Goal: Task Accomplishment & Management: Complete application form

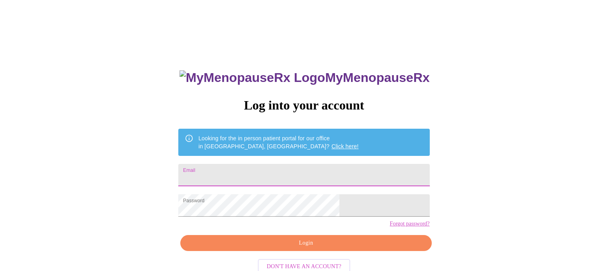
click at [257, 171] on input "Email" at bounding box center [303, 175] width 251 height 22
type input "[EMAIL_ADDRESS][DOMAIN_NAME]"
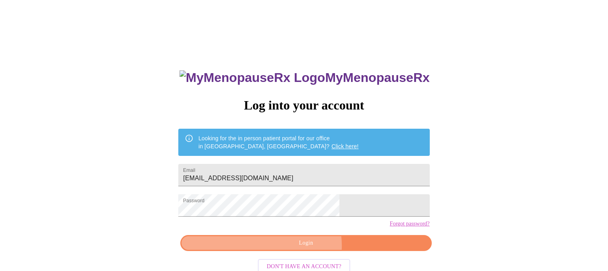
click at [303, 248] on span "Login" at bounding box center [306, 243] width 233 height 10
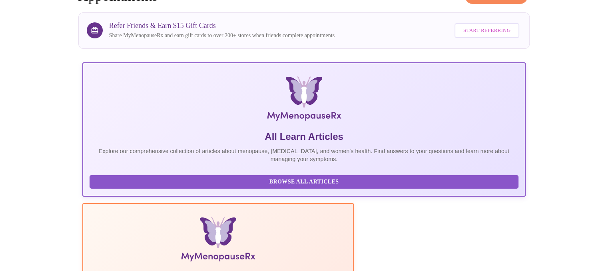
scroll to position [160, 0]
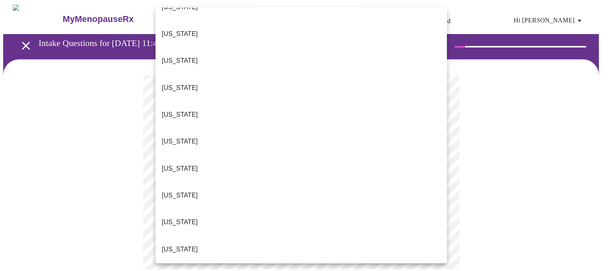
scroll to position [280, 0]
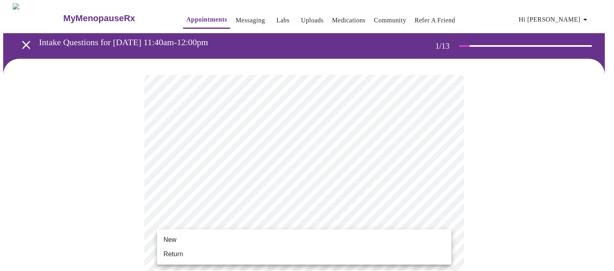
click at [183, 257] on li "Return" at bounding box center [304, 254] width 294 height 14
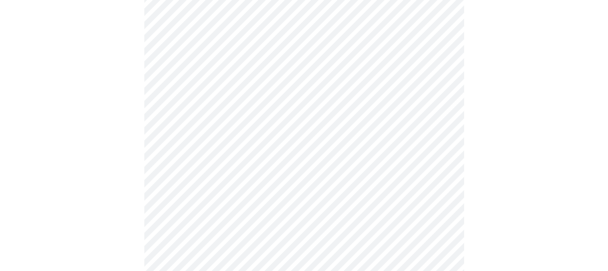
scroll to position [440, 0]
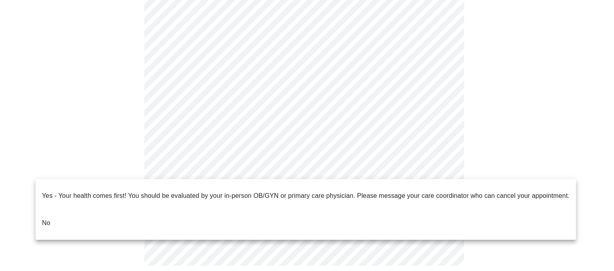
click at [44, 218] on p "No" at bounding box center [46, 223] width 8 height 10
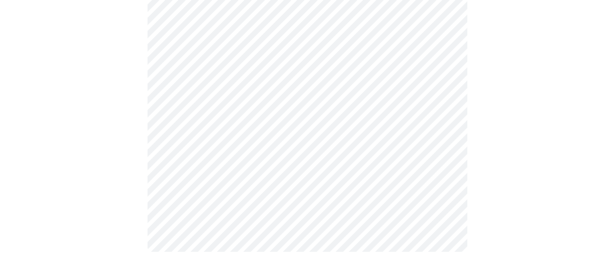
scroll to position [0, 0]
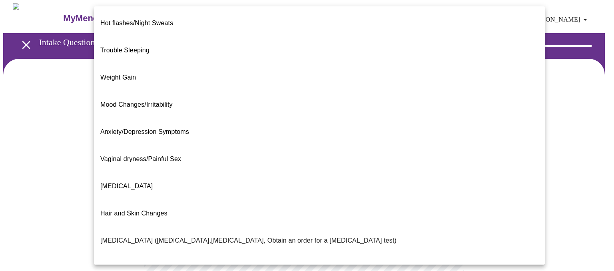
click at [444, 164] on body "MyMenopauseRx Appointments Messaging Labs Uploads Medications Community Refer a…" at bounding box center [307, 243] width 608 height 480
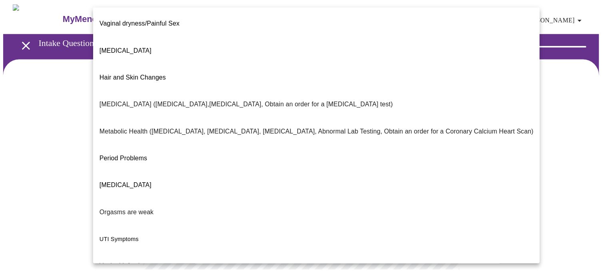
scroll to position [143, 0]
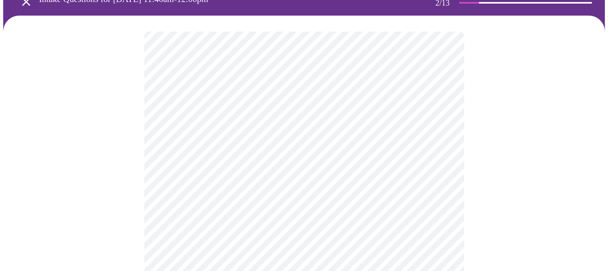
scroll to position [120, 0]
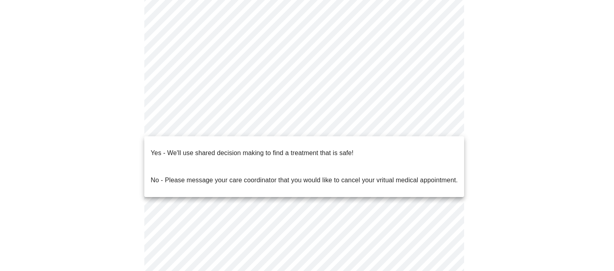
click at [446, 124] on body "MyMenopauseRx Appointments Messaging Labs Uploads Medications Community Refer a…" at bounding box center [307, 121] width 608 height 476
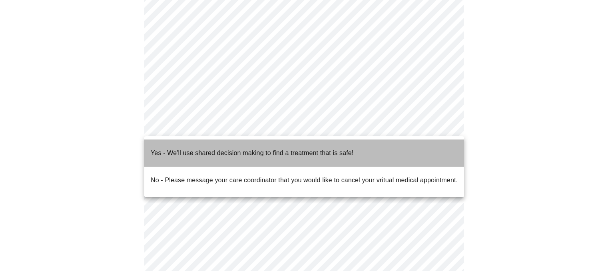
click at [225, 148] on p "Yes - We'll use shared decision making to find a treatment that is safe!" at bounding box center [252, 153] width 203 height 10
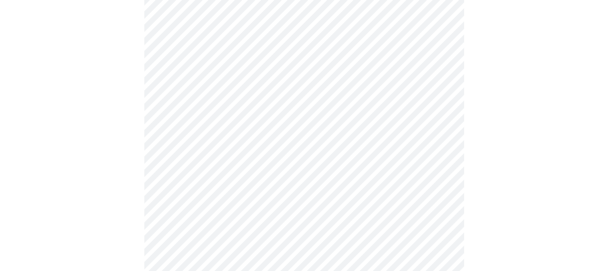
scroll to position [0, 0]
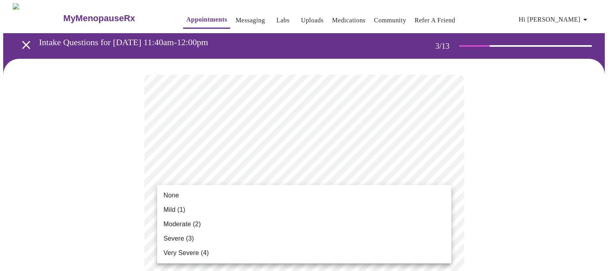
click at [205, 199] on li "None" at bounding box center [304, 195] width 294 height 14
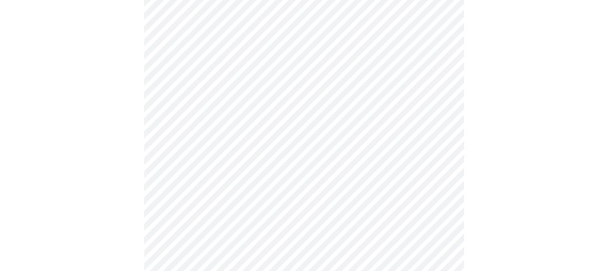
scroll to position [120, 0]
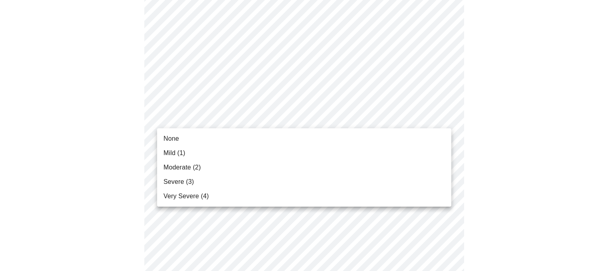
click at [214, 137] on li "None" at bounding box center [304, 139] width 294 height 14
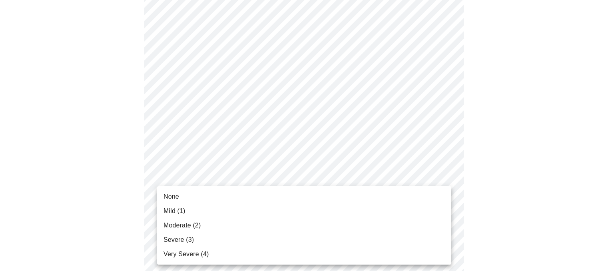
click at [172, 198] on span "None" at bounding box center [172, 197] width 16 height 10
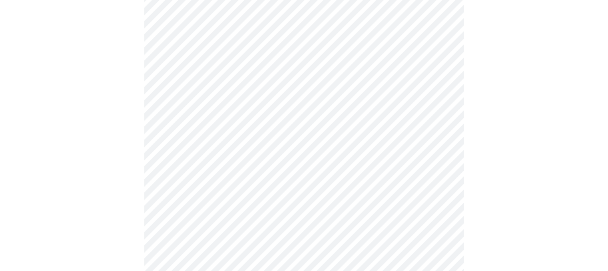
scroll to position [200, 0]
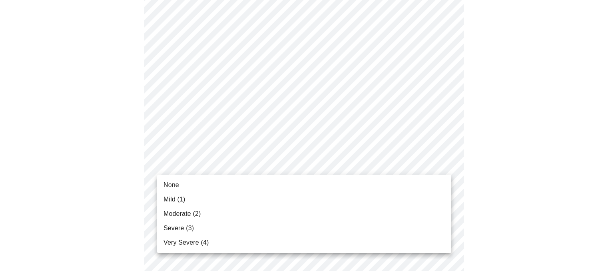
click at [186, 197] on span "Mild (1)" at bounding box center [175, 200] width 22 height 10
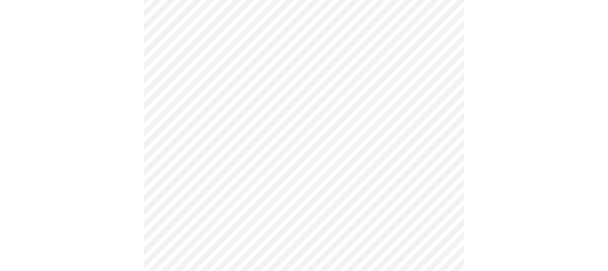
scroll to position [280, 0]
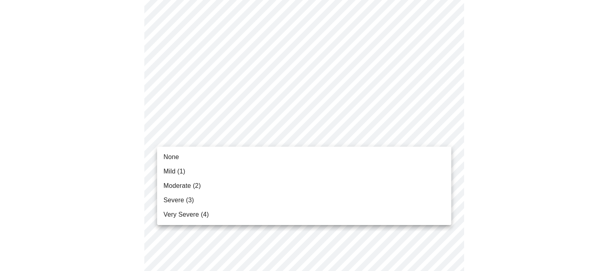
click at [444, 135] on body "MyMenopauseRx Appointments Messaging Labs Uploads Medications Community Refer a…" at bounding box center [307, 232] width 608 height 1019
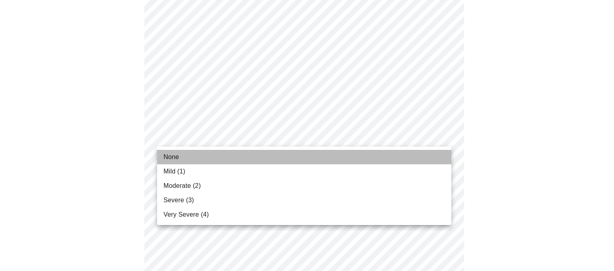
click at [233, 161] on li "None" at bounding box center [304, 157] width 294 height 14
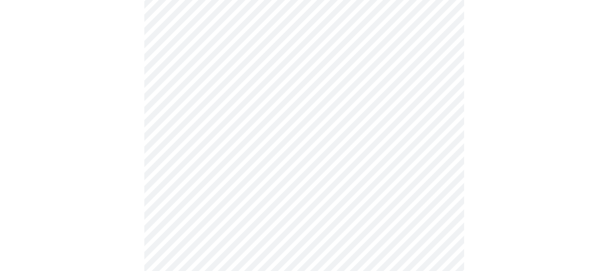
scroll to position [400, 0]
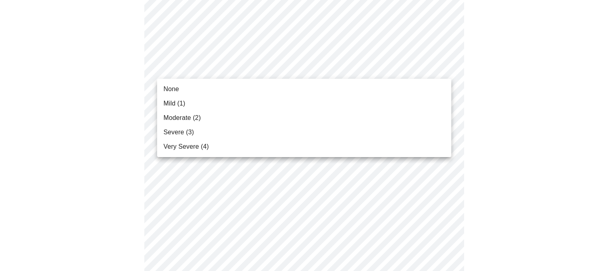
click at [441, 65] on body "MyMenopauseRx Appointments Messaging Labs Uploads Medications Community Refer a…" at bounding box center [307, 107] width 608 height 1008
click at [221, 93] on li "None" at bounding box center [304, 89] width 294 height 14
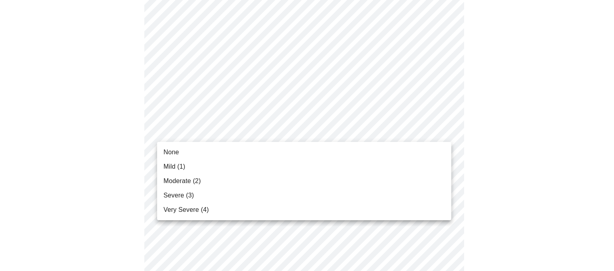
click at [446, 132] on body "MyMenopauseRx Appointments Messaging Labs Uploads Medications Community Refer a…" at bounding box center [307, 101] width 608 height 996
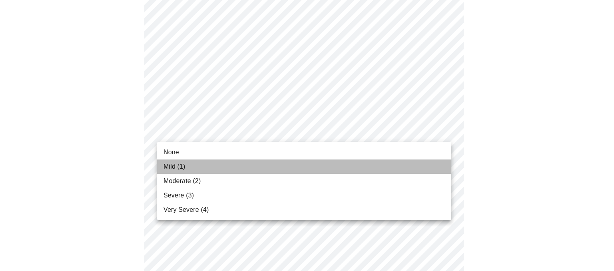
click at [173, 170] on span "Mild (1)" at bounding box center [175, 167] width 22 height 10
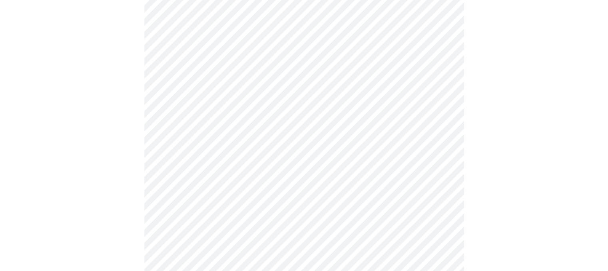
scroll to position [480, 0]
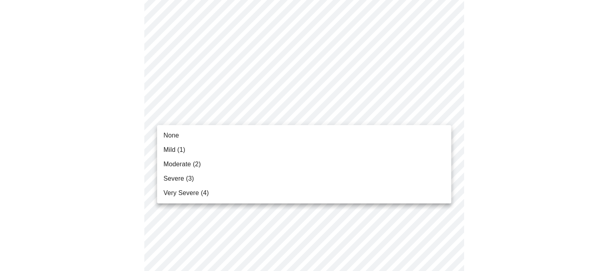
click at [444, 112] on body "MyMenopauseRx Appointments Messaging Labs Uploads Medications Community Refer a…" at bounding box center [307, 15] width 608 height 985
click at [208, 131] on li "None" at bounding box center [304, 135] width 294 height 14
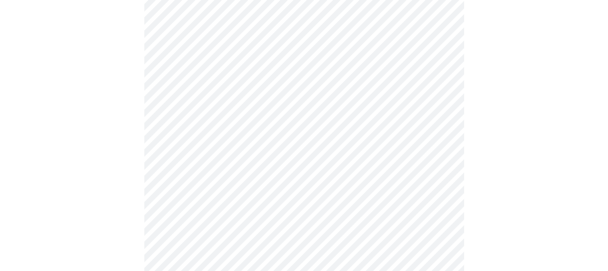
click at [444, 179] on body "MyMenopauseRx Appointments Messaging Labs Uploads Medications Community Refer a…" at bounding box center [304, 10] width 602 height 974
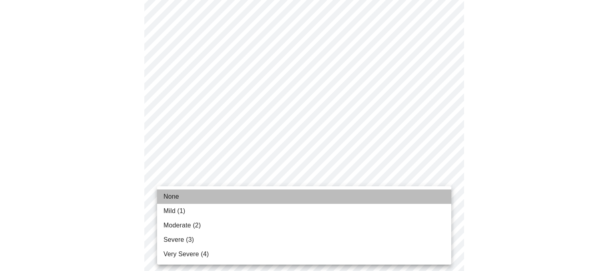
click at [182, 192] on li "None" at bounding box center [304, 197] width 294 height 14
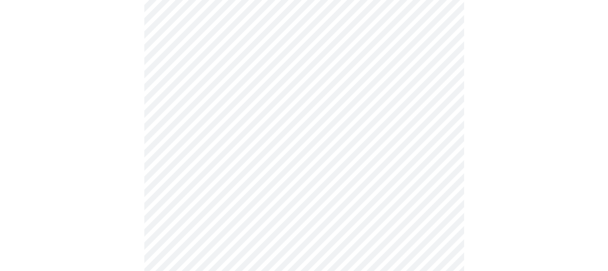
scroll to position [560, 0]
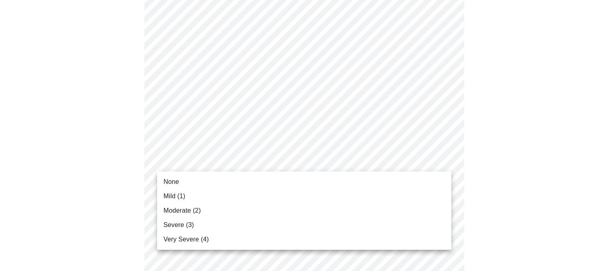
click at [205, 187] on li "None" at bounding box center [304, 182] width 294 height 14
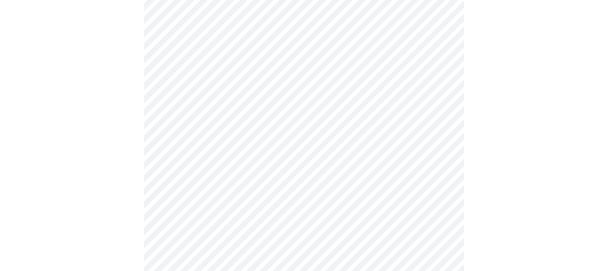
scroll to position [600, 0]
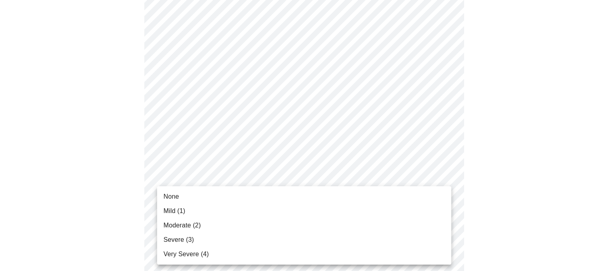
click at [223, 206] on li "Mild (1)" at bounding box center [304, 211] width 294 height 14
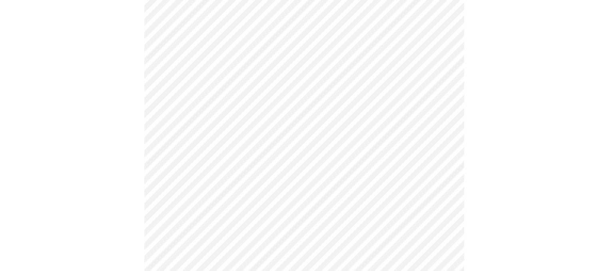
scroll to position [280, 0]
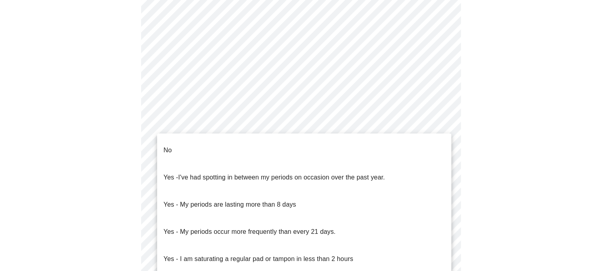
click at [444, 206] on body "MyMenopauseRx Appointments Messaging Labs Uploads Medications Community Refer a…" at bounding box center [304, 117] width 602 height 789
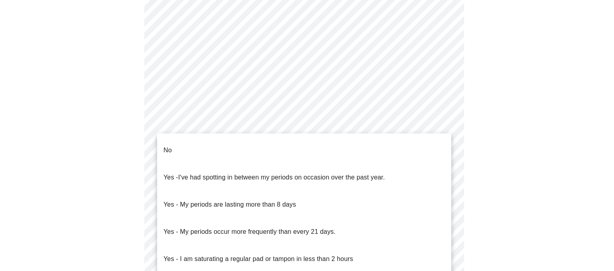
click at [210, 141] on li "No" at bounding box center [304, 150] width 294 height 27
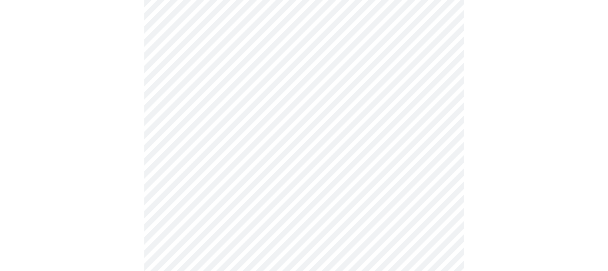
scroll to position [400, 0]
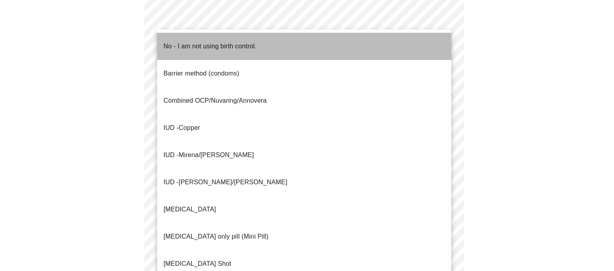
click at [252, 46] on span "No - I am not using birth control." at bounding box center [210, 46] width 93 height 22
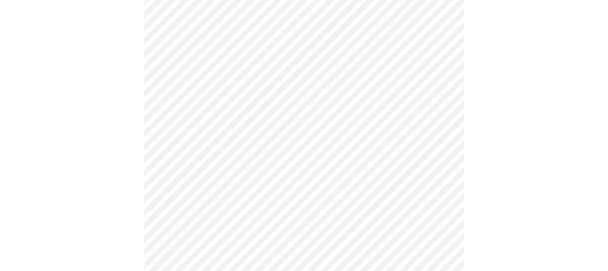
scroll to position [480, 0]
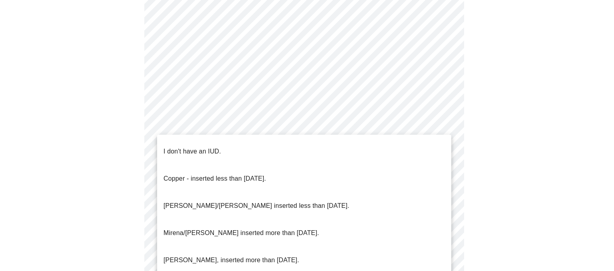
click at [296, 149] on li "I don't have an IUD." at bounding box center [304, 151] width 294 height 27
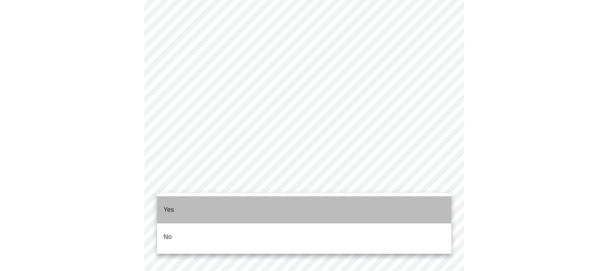
click at [299, 210] on li "Yes" at bounding box center [304, 209] width 294 height 27
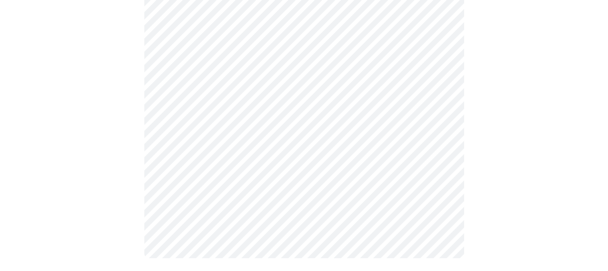
scroll to position [0, 0]
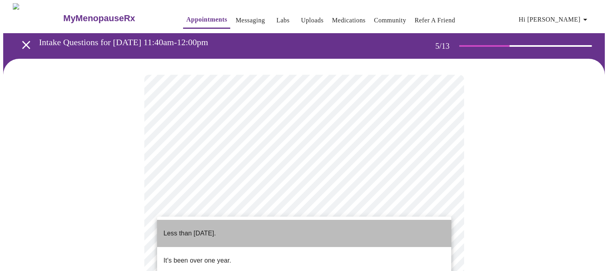
click at [239, 229] on li "Less than [DATE]." at bounding box center [304, 233] width 294 height 27
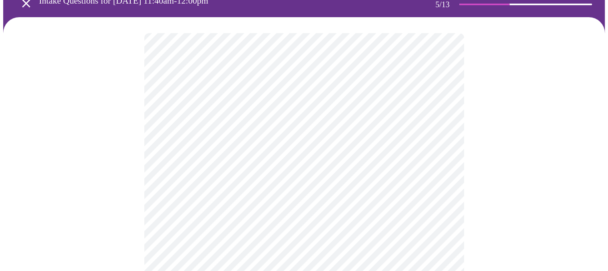
scroll to position [80, 0]
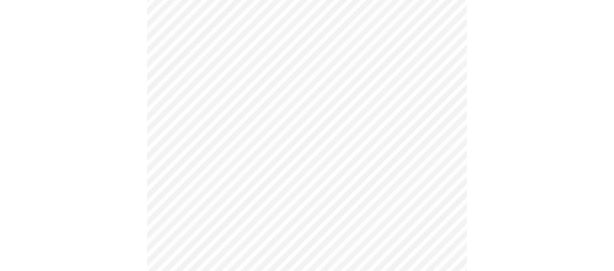
click at [445, 192] on body "MyMenopauseRx Appointments Messaging Labs Uploads Medications Community Refer a…" at bounding box center [307, 218] width 608 height 591
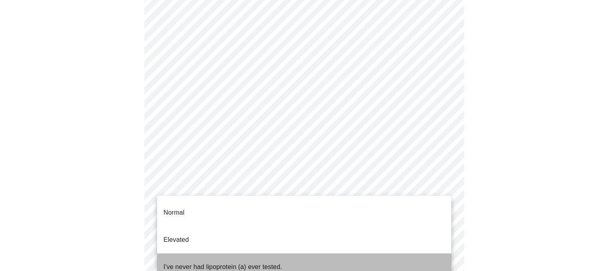
click at [260, 262] on p "I've never had lipoprotein (a) ever tested." at bounding box center [223, 267] width 119 height 10
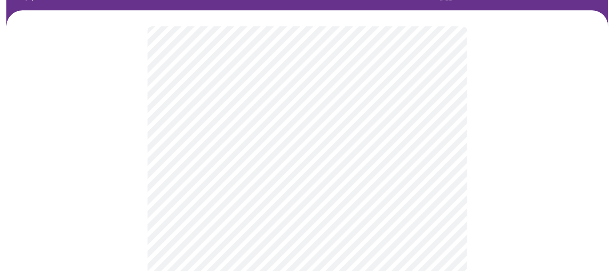
scroll to position [120, 0]
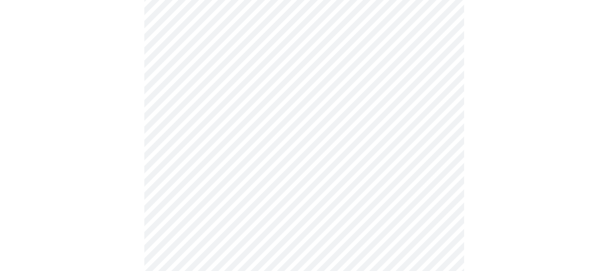
click at [445, 109] on body "MyMenopauseRx Appointments Messaging Labs Uploads Medications Community Refer a…" at bounding box center [304, 91] width 602 height 416
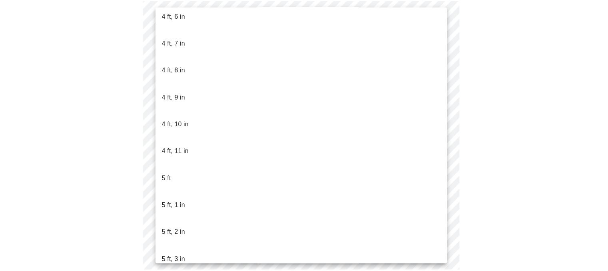
scroll to position [560, 0]
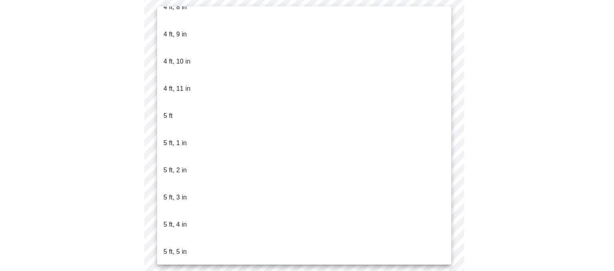
click at [199, 238] on li "5 ft, 5 in" at bounding box center [304, 251] width 294 height 27
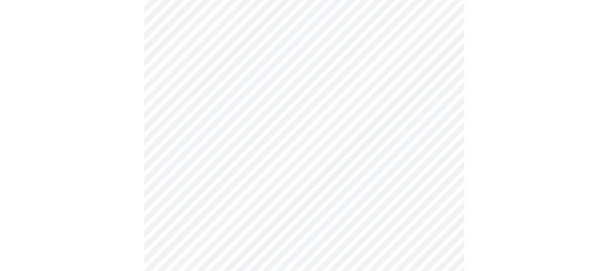
scroll to position [2071, 0]
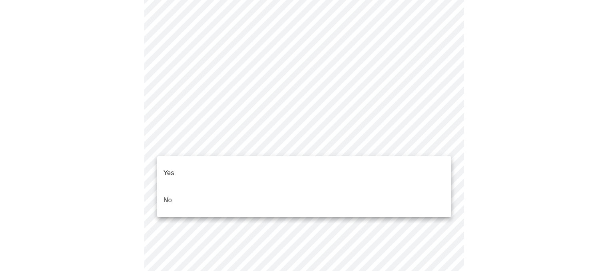
click at [167, 196] on p "No" at bounding box center [168, 201] width 8 height 10
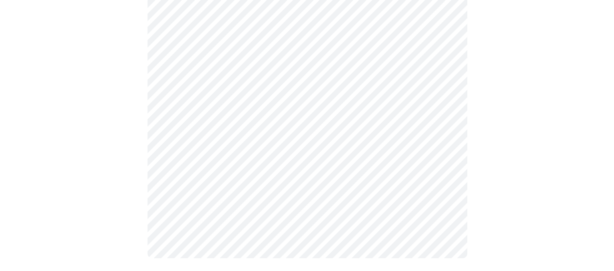
scroll to position [0, 0]
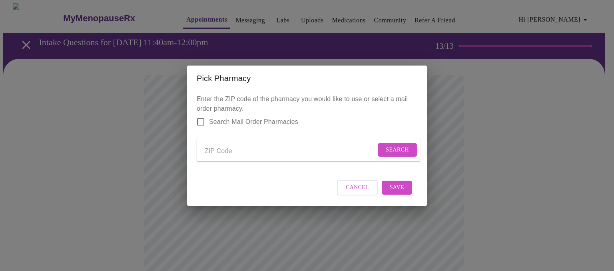
click at [223, 148] on input "Send a message to your care team" at bounding box center [290, 151] width 171 height 13
type input "49783"
click at [386, 149] on span "Search" at bounding box center [397, 150] width 23 height 10
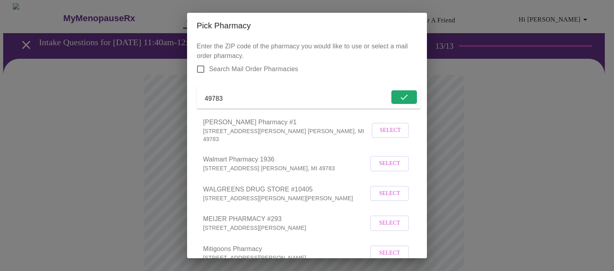
click at [390, 169] on span "Select" at bounding box center [389, 164] width 21 height 10
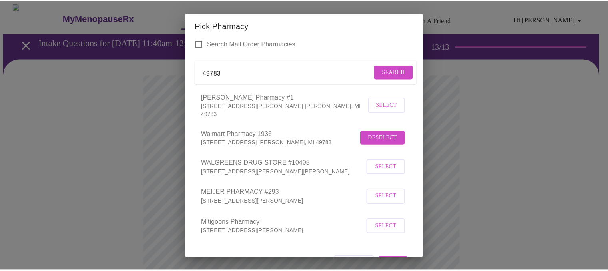
scroll to position [52, 0]
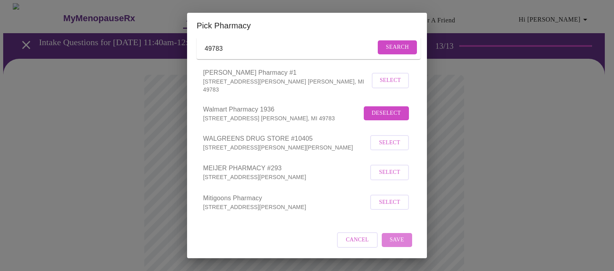
click at [394, 242] on span "Save" at bounding box center [397, 240] width 14 height 10
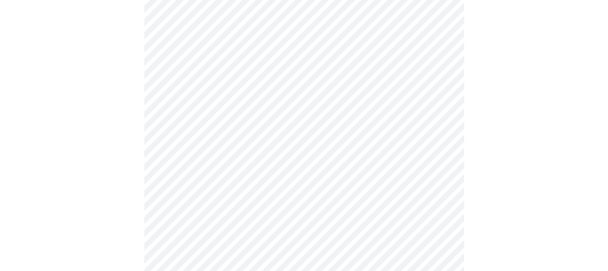
scroll to position [400, 0]
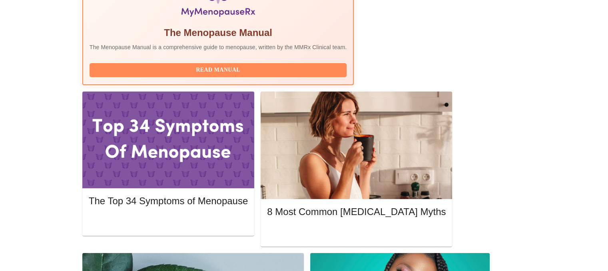
scroll to position [284, 0]
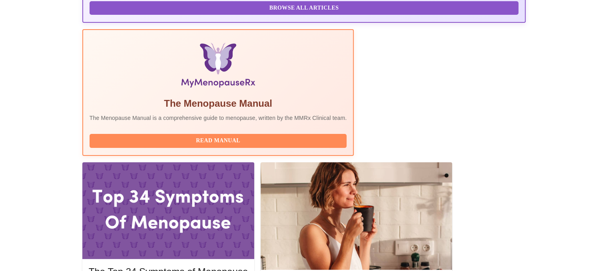
scroll to position [246, 0]
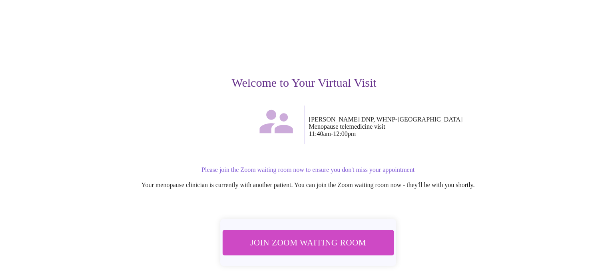
scroll to position [63, 0]
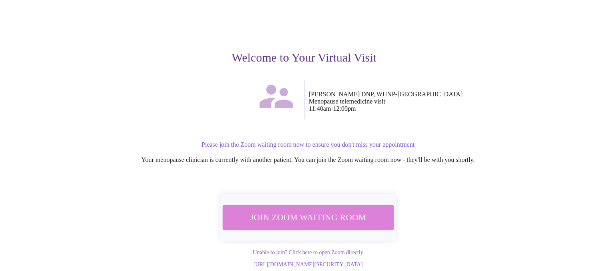
click at [316, 213] on span "Join Zoom Waiting Room" at bounding box center [308, 217] width 150 height 15
